Goal: Task Accomplishment & Management: Use online tool/utility

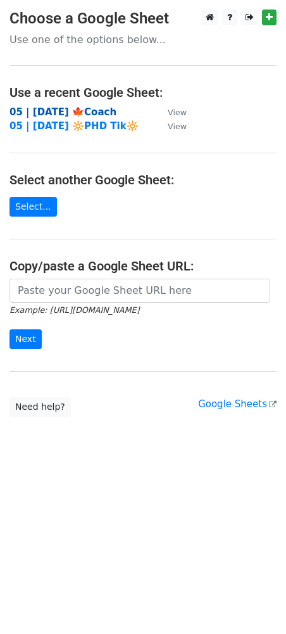
click at [65, 109] on strong "05 | [DATE] 🍁Coach" at bounding box center [62, 111] width 107 height 11
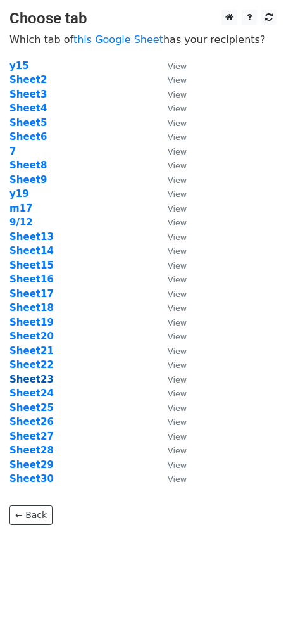
click at [34, 382] on strong "Sheet23" at bounding box center [31, 379] width 44 height 11
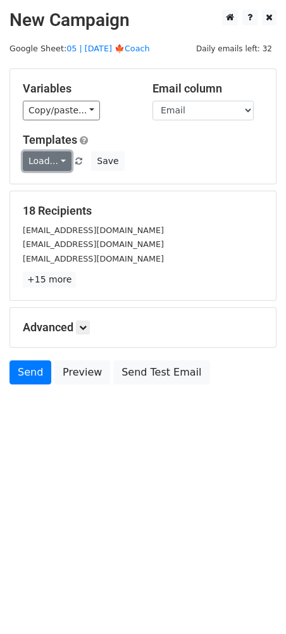
click at [49, 161] on link "Load..." at bounding box center [47, 161] width 49 height 20
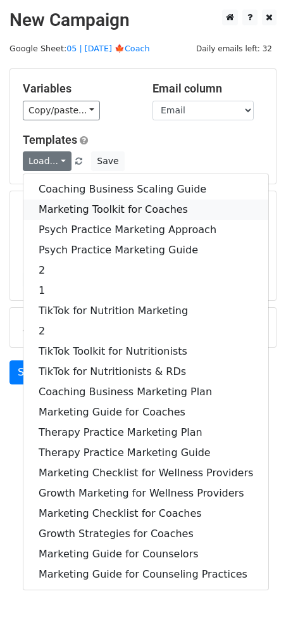
click at [98, 206] on link "Marketing Toolkit for Coaches" at bounding box center [145, 209] width 245 height 20
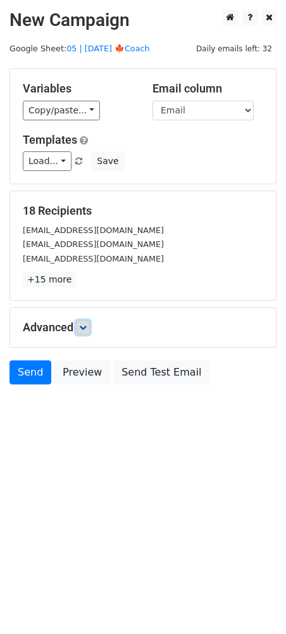
click at [86, 326] on icon at bounding box center [83, 327] width 8 height 8
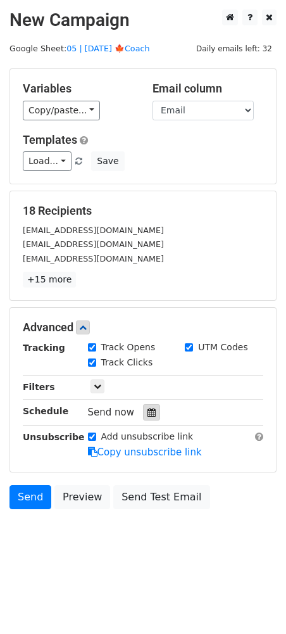
click at [143, 407] on div at bounding box center [151, 412] width 17 height 16
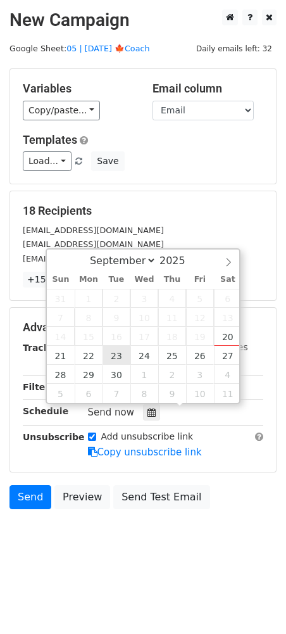
type input "2025-09-23 12:00"
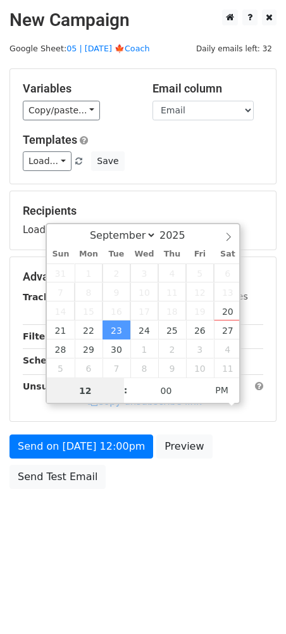
scroll to position [1, 0]
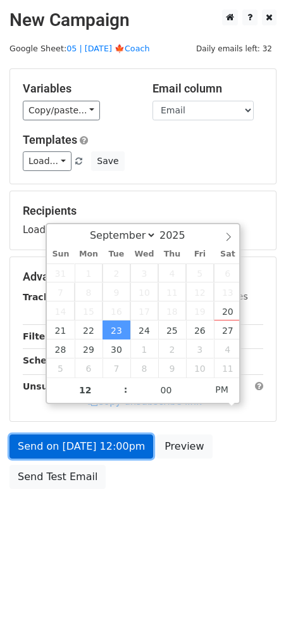
click at [96, 453] on link "Send on Sep 23 at 12:00pm" at bounding box center [81, 446] width 144 height 24
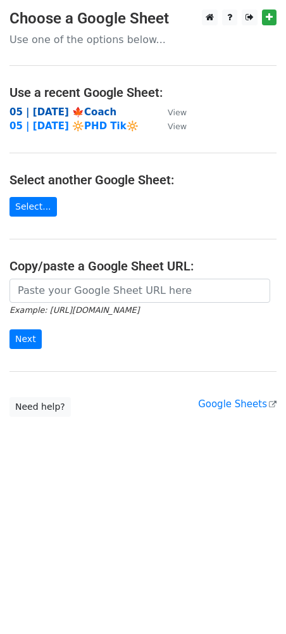
click at [87, 111] on strong "05 | [DATE] 🍁Coach" at bounding box center [62, 111] width 107 height 11
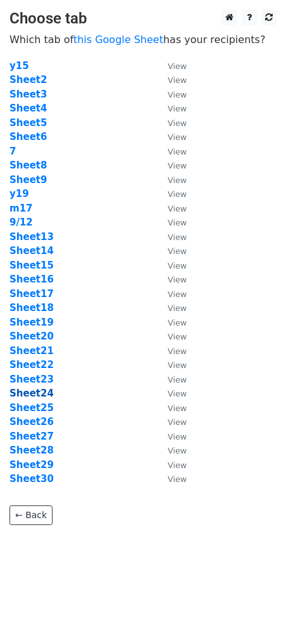
click at [37, 394] on strong "Sheet24" at bounding box center [31, 392] width 44 height 11
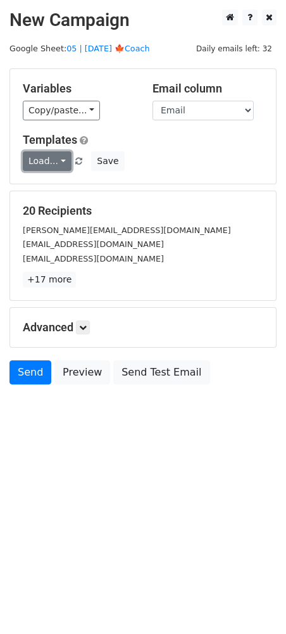
click at [37, 168] on link "Load..." at bounding box center [47, 161] width 49 height 20
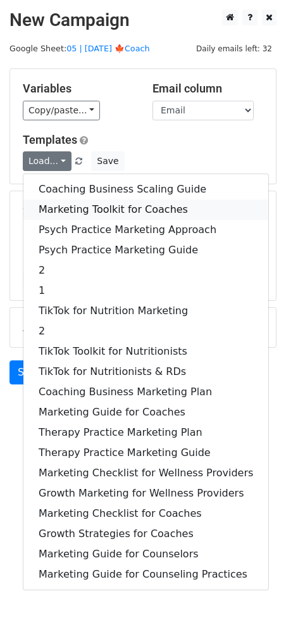
click at [61, 206] on link "Marketing Toolkit for Coaches" at bounding box center [145, 209] width 245 height 20
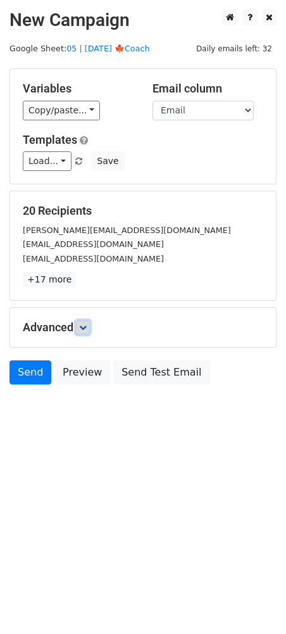
click at [85, 330] on icon at bounding box center [83, 327] width 8 height 8
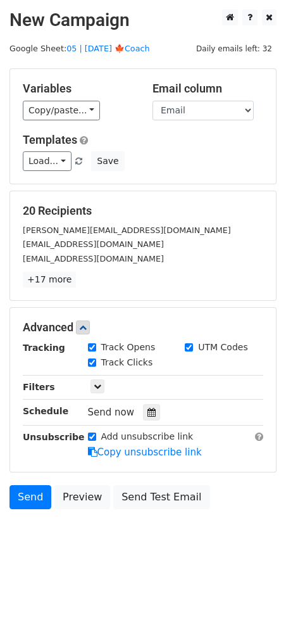
click at [148, 420] on div "Tracking Track Opens UTM Codes Track Clicks Filters Only include spreadsheet ro…" at bounding box center [143, 400] width 241 height 118
click at [148, 412] on icon at bounding box center [152, 412] width 8 height 9
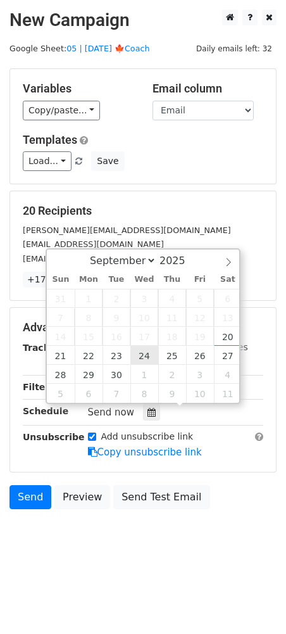
type input "[DATE] 12:00"
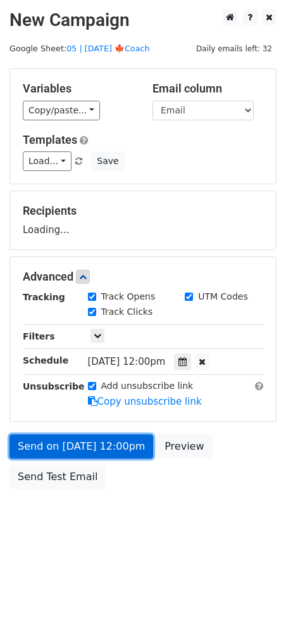
click at [115, 448] on link "Send on [DATE] 12:00pm" at bounding box center [81, 446] width 144 height 24
